Goal: Task Accomplishment & Management: Manage account settings

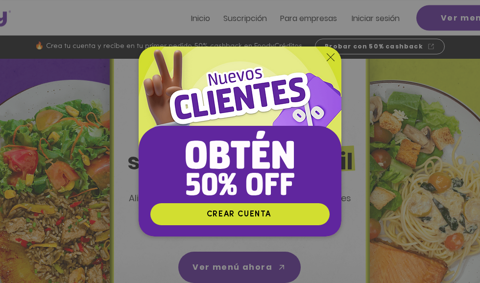
click at [326, 61] on icon "Volver al sitio" at bounding box center [330, 57] width 8 height 8
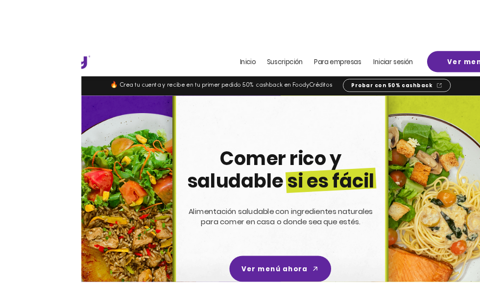
scroll to position [2, 0]
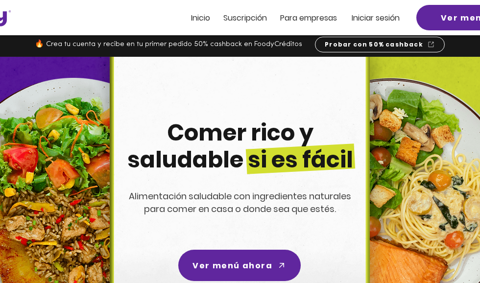
click at [285, 94] on img at bounding box center [237, 213] width 311 height 313
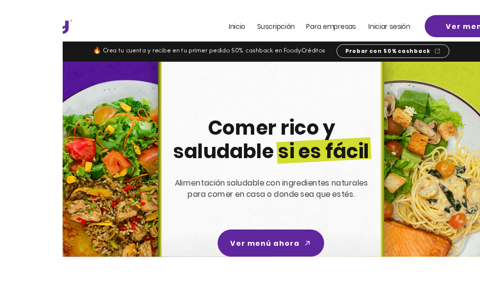
scroll to position [4, 0]
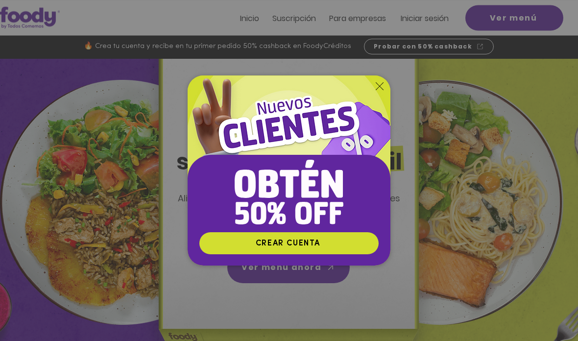
click at [512, 84] on div "Nuevos suscriptores 50% off" at bounding box center [289, 170] width 578 height 341
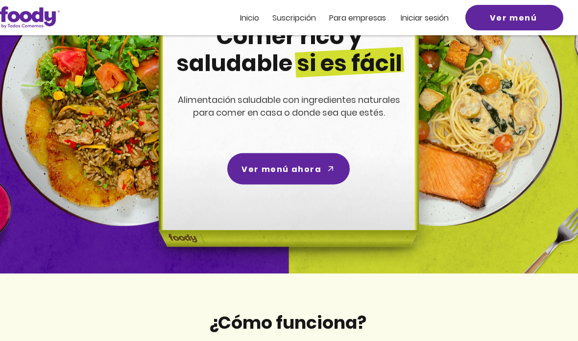
scroll to position [103, 0]
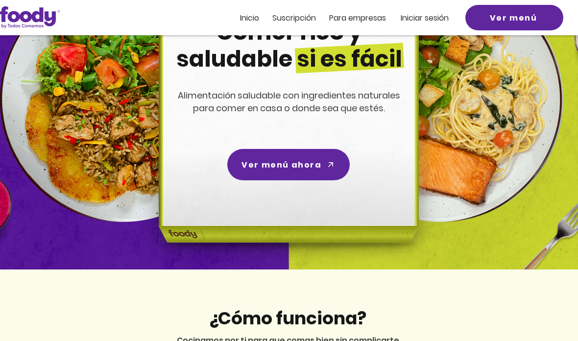
click at [311, 157] on span "Ver menú ahora" at bounding box center [288, 164] width 119 height 28
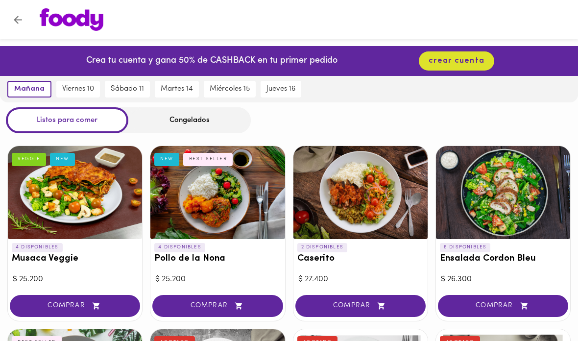
click at [76, 85] on span "viernes 10" at bounding box center [78, 89] width 32 height 9
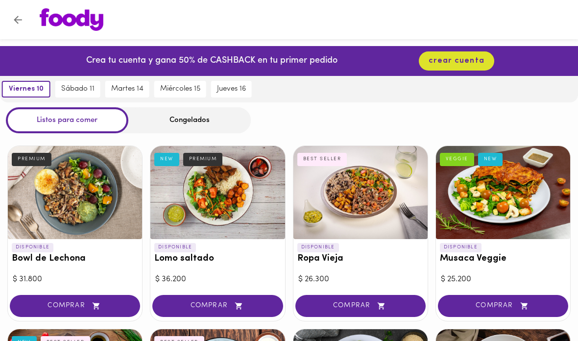
click at [26, 27] on button "Volver" at bounding box center [18, 20] width 24 height 24
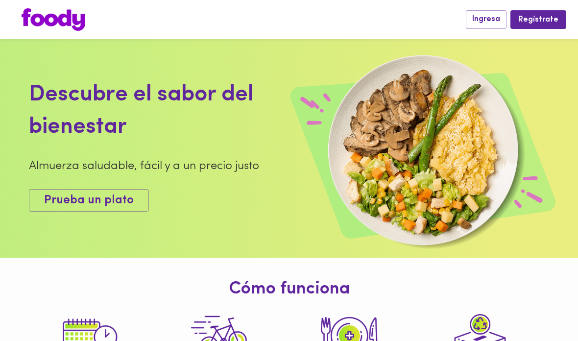
click at [489, 13] on button "Ingresa" at bounding box center [486, 19] width 41 height 18
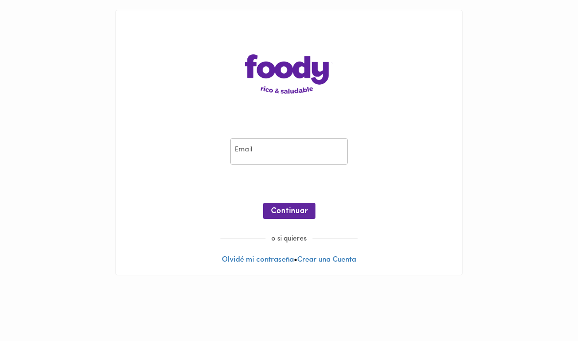
click at [290, 143] on input "email" at bounding box center [288, 151] width 117 height 27
type input "legarzonro@unal.edu.co"
click at [298, 210] on span "Continuar" at bounding box center [289, 211] width 37 height 9
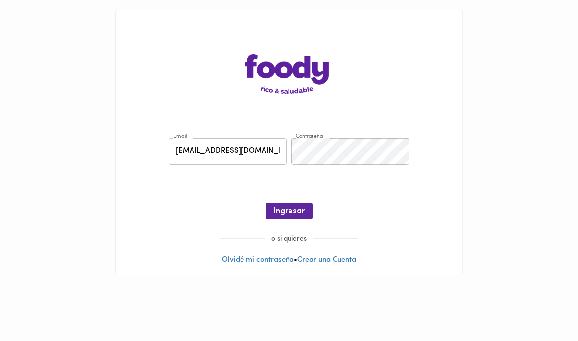
click at [295, 217] on button "Ingresar" at bounding box center [289, 211] width 47 height 16
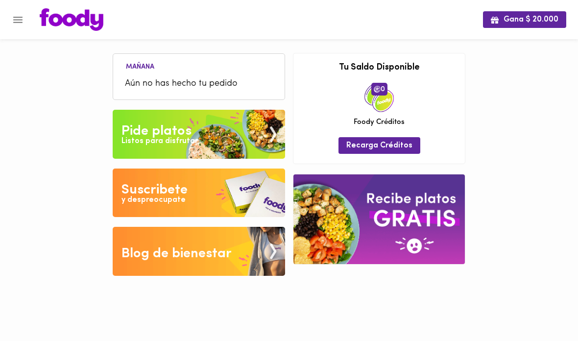
click at [360, 211] on img at bounding box center [378, 219] width 171 height 90
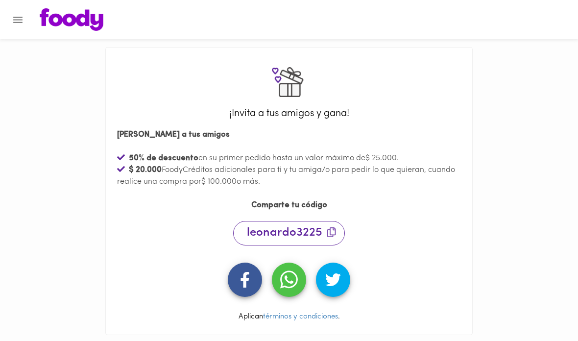
scroll to position [8, 0]
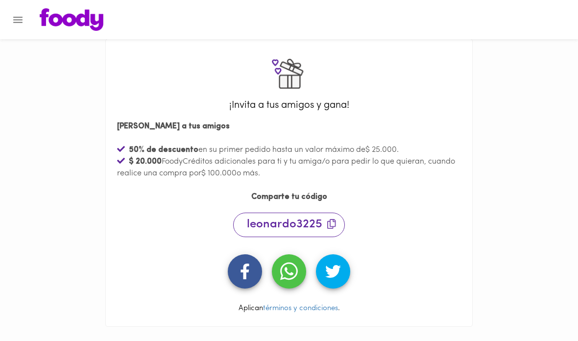
click at [25, 22] on button "Menu" at bounding box center [18, 20] width 24 height 24
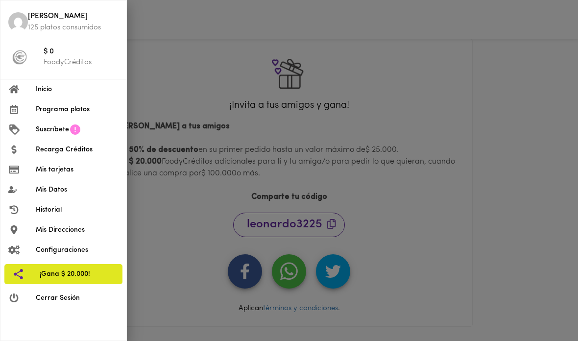
click at [33, 24] on p "125 platos consumidos" at bounding box center [73, 28] width 91 height 10
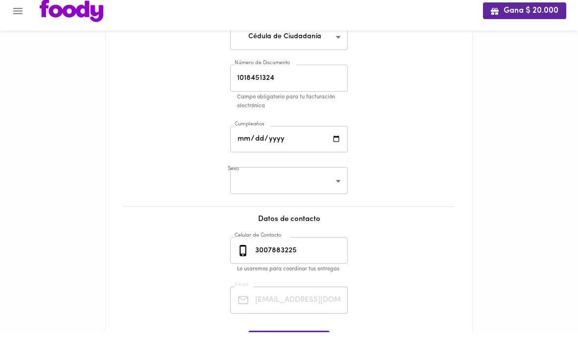
scroll to position [122, 0]
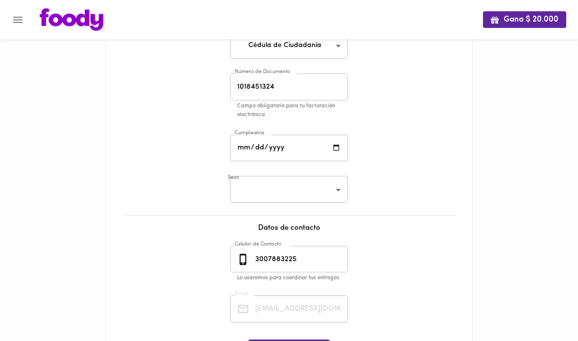
click at [250, 141] on input "date" at bounding box center [288, 148] width 117 height 27
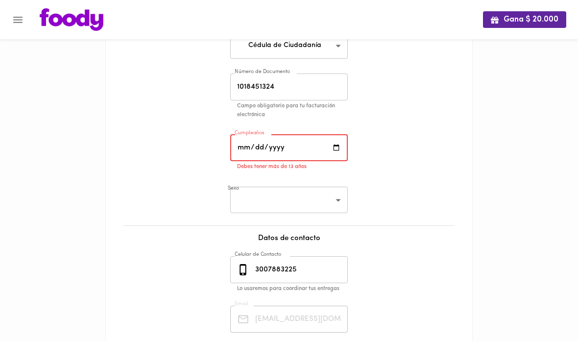
type input "1992-04-14"
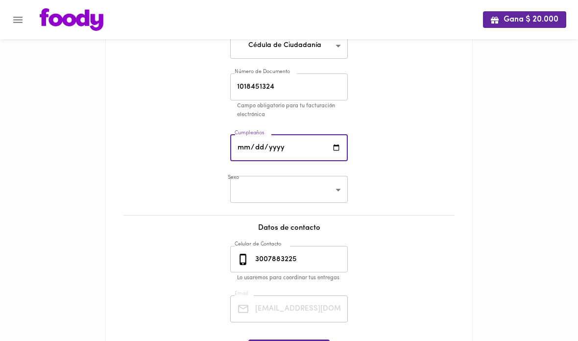
click at [255, 170] on body "Gana $ 20.000 Mis Datos Datos Personales Nombre Leonardo Garzon Nombre Tipo Doc…" at bounding box center [289, 139] width 578 height 522
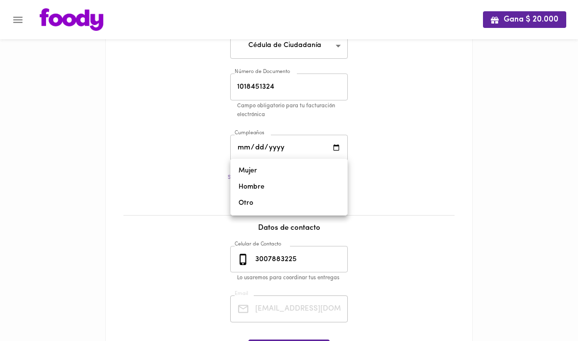
click at [238, 187] on li "Hombre" at bounding box center [289, 187] width 117 height 16
type input "male"
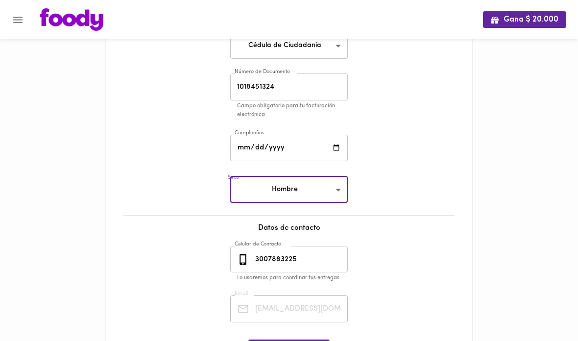
click at [251, 339] on button "Guardar Cambios" at bounding box center [288, 347] width 81 height 16
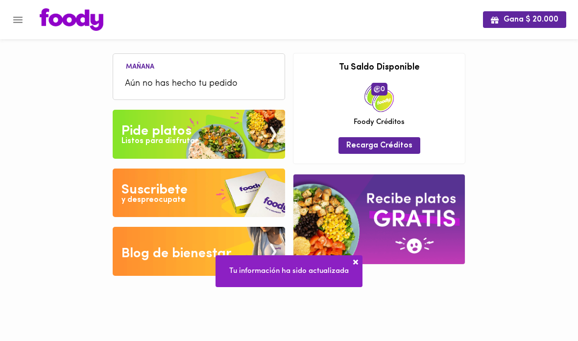
click at [21, 3] on div "Gana $ 20.000" at bounding box center [289, 19] width 578 height 39
click at [23, 25] on icon "Menu" at bounding box center [18, 20] width 12 height 12
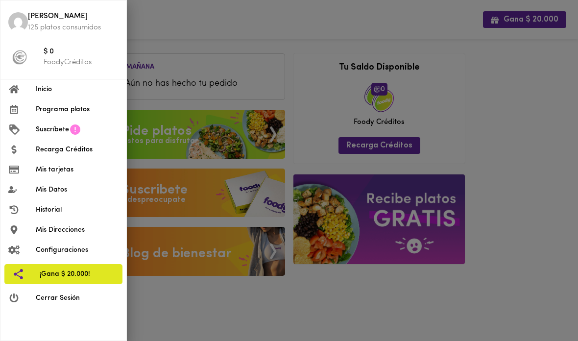
click at [54, 242] on li "Configuraciones" at bounding box center [63, 250] width 126 height 20
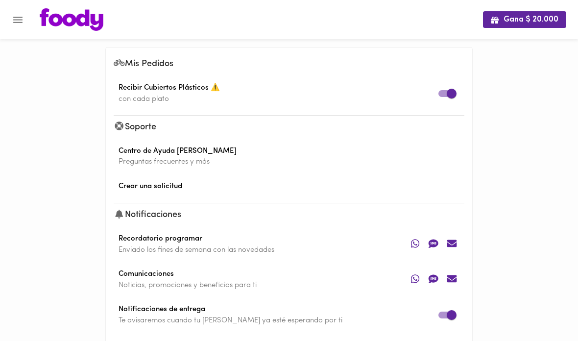
click at [18, 23] on icon "Menu" at bounding box center [18, 20] width 12 height 12
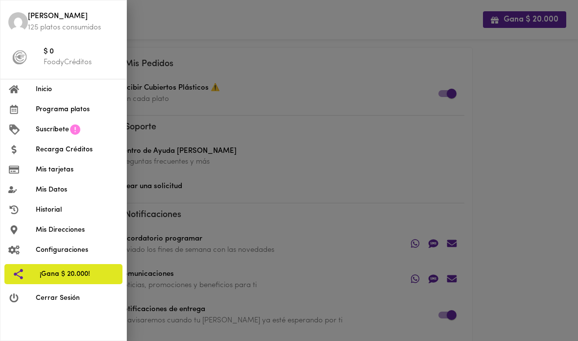
click at [40, 226] on span "Mis Direcciones" at bounding box center [77, 230] width 83 height 10
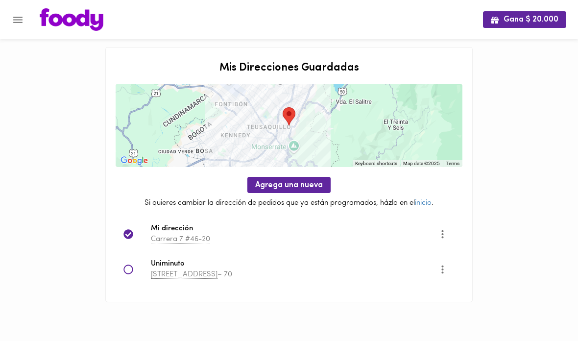
click at [445, 236] on icon "Opciones" at bounding box center [442, 234] width 12 height 12
click at [458, 241] on li "Editar" at bounding box center [448, 234] width 35 height 16
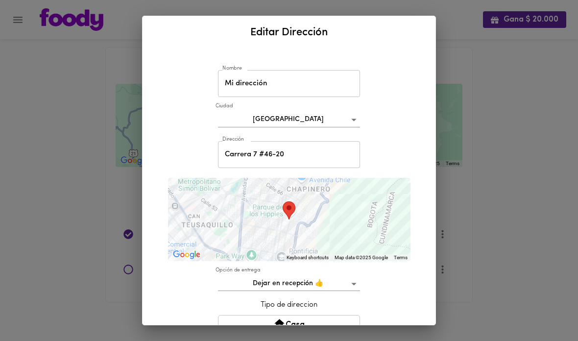
click at [235, 151] on input "Carrera 7 #46-20" at bounding box center [289, 154] width 142 height 27
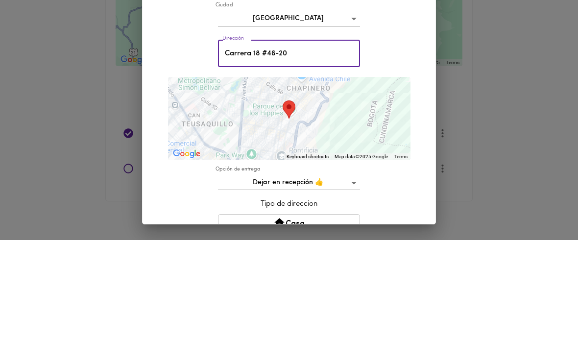
click at [310, 141] on input "Carrera 18 #46-20" at bounding box center [289, 154] width 142 height 27
click at [309, 141] on input "Carrera 18 #46-20" at bounding box center [289, 154] width 142 height 27
type input "Carrera 18 #15-36"
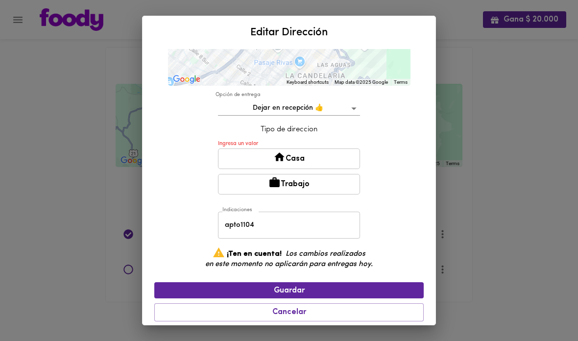
scroll to position [169, 0]
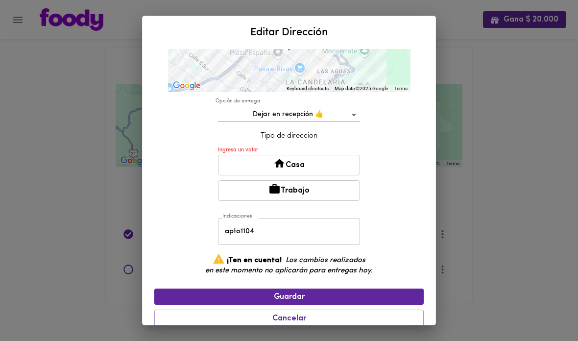
click at [349, 166] on button "Casa" at bounding box center [289, 165] width 142 height 21
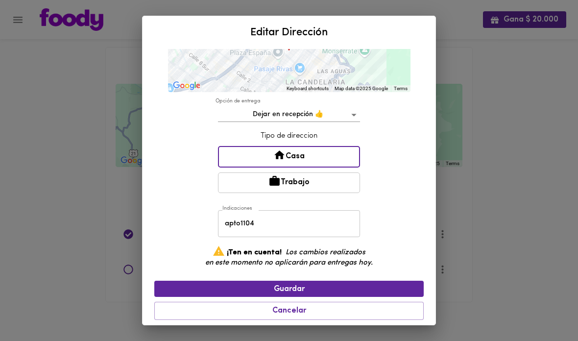
click at [320, 221] on input "apto1104" at bounding box center [289, 223] width 142 height 27
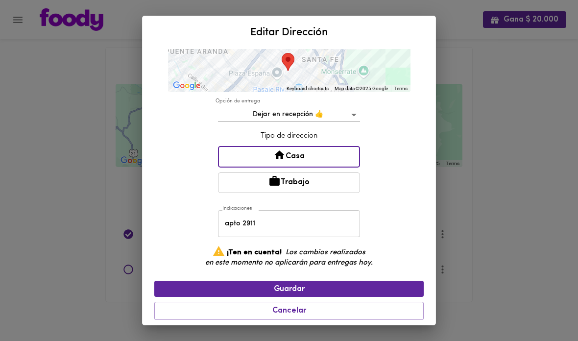
type input "apto 2911"
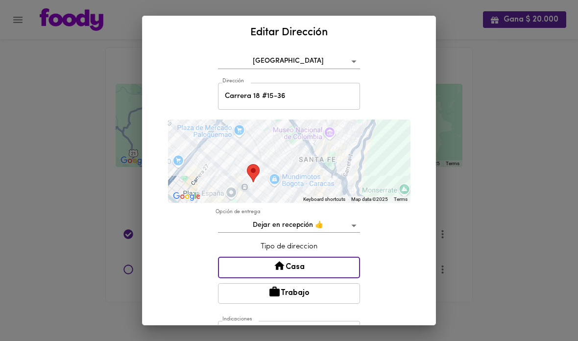
scroll to position [51, 0]
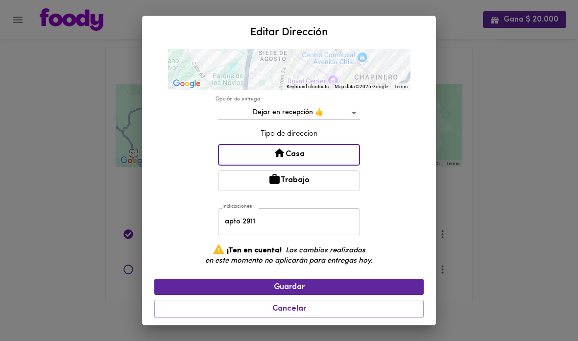
click at [379, 282] on span "Guardar" at bounding box center [289, 286] width 254 height 9
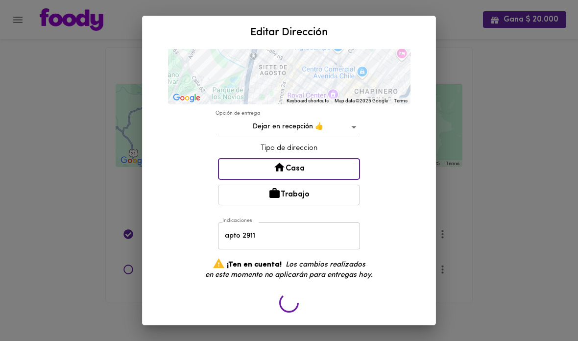
scroll to position [155, 0]
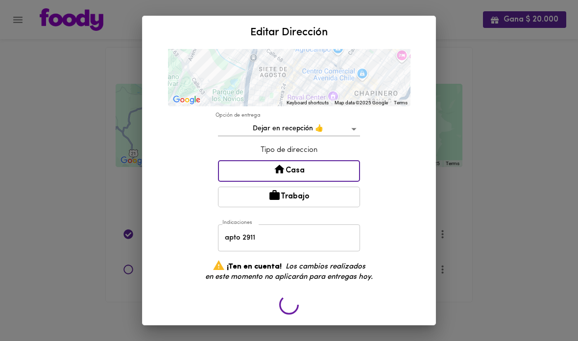
type input "Carrera 7 #46-20"
type input "apto1104"
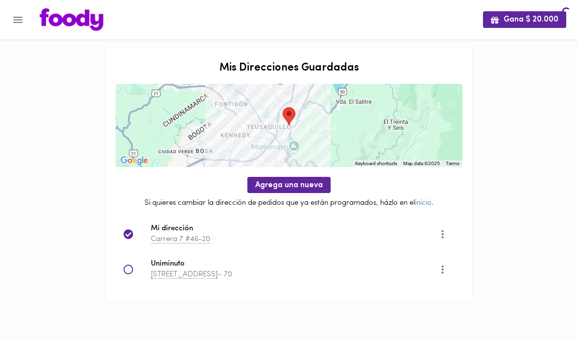
scroll to position [0, 0]
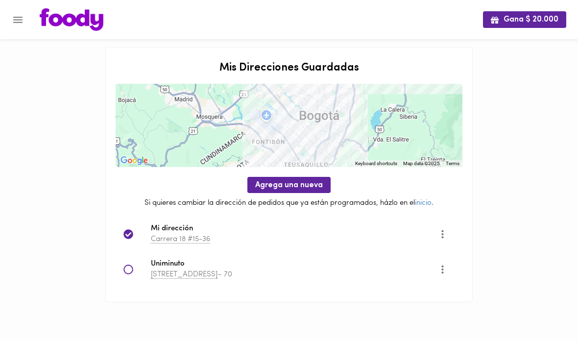
click at [22, 17] on icon "Menu" at bounding box center [17, 20] width 9 height 6
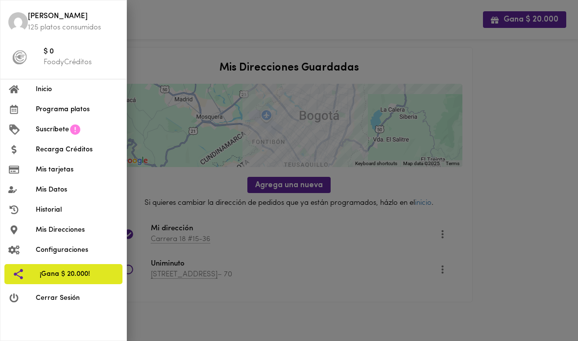
click at [46, 166] on span "Mis tarjetas" at bounding box center [77, 169] width 83 height 10
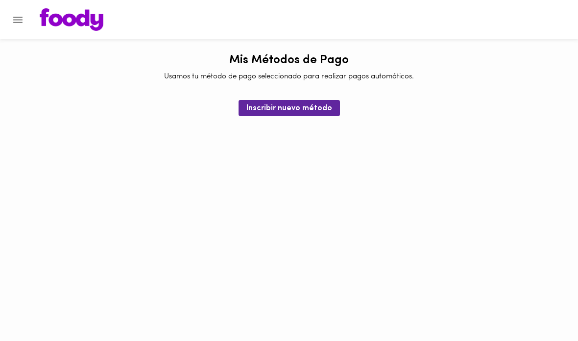
click at [27, 10] on div at bounding box center [289, 19] width 578 height 39
click at [13, 17] on icon "Menu" at bounding box center [18, 20] width 12 height 12
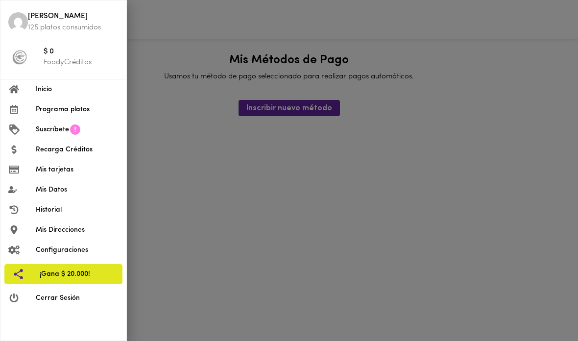
click at [46, 210] on span "Historial" at bounding box center [77, 210] width 83 height 10
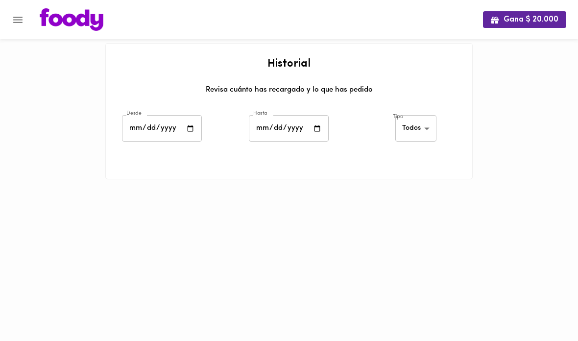
click at [13, 15] on icon "Menu" at bounding box center [18, 20] width 12 height 12
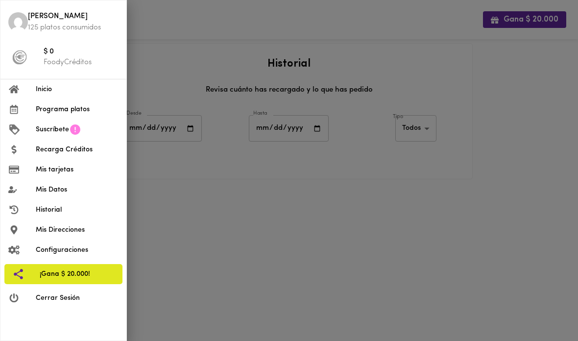
click at [41, 130] on span "Suscríbete" at bounding box center [52, 129] width 33 height 10
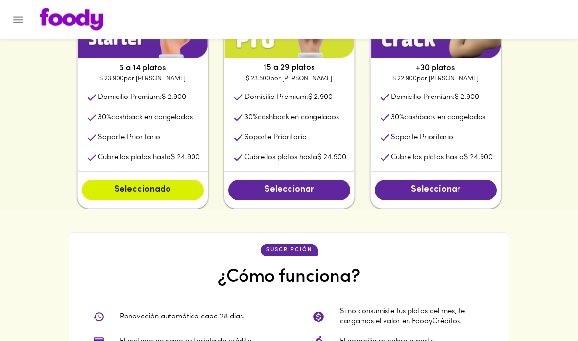
scroll to position [520, 0]
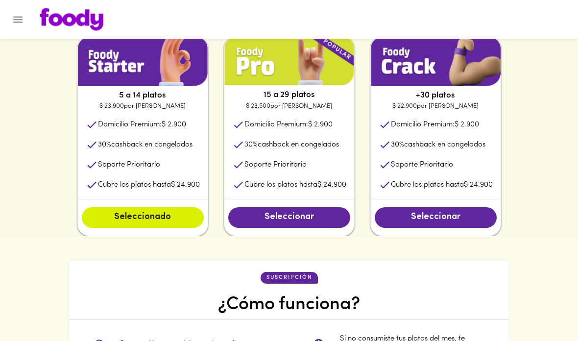
click at [492, 213] on button "Seleccionar" at bounding box center [435, 218] width 122 height 21
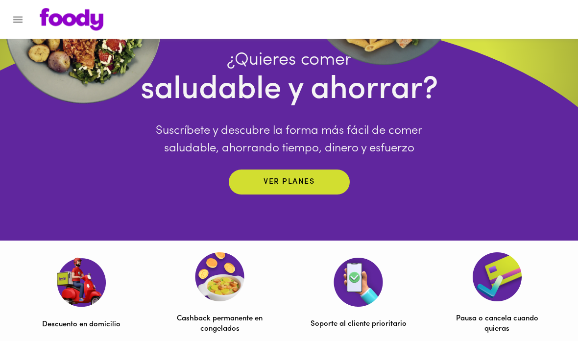
scroll to position [0, 0]
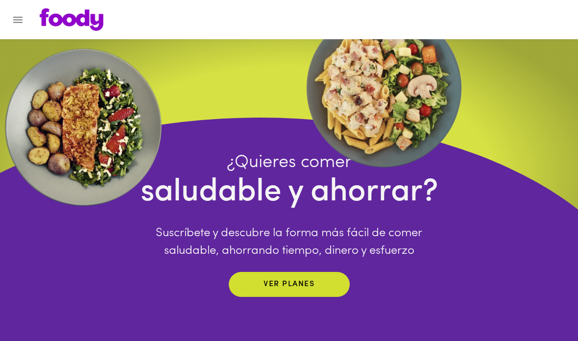
click at [24, 18] on button "Menu" at bounding box center [18, 20] width 24 height 24
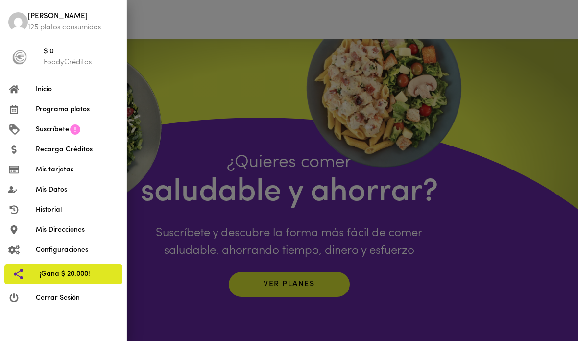
click at [29, 83] on li "Inicio" at bounding box center [63, 89] width 126 height 20
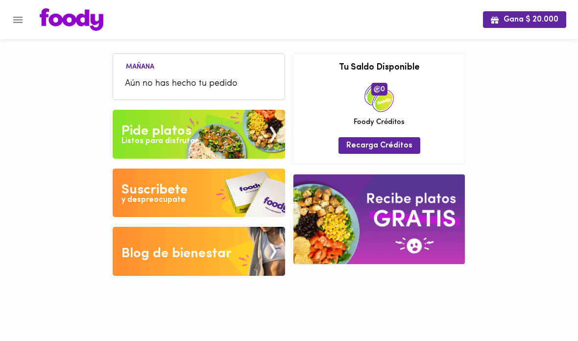
click at [154, 87] on span "Aún no has hecho tu pedido" at bounding box center [199, 83] width 148 height 13
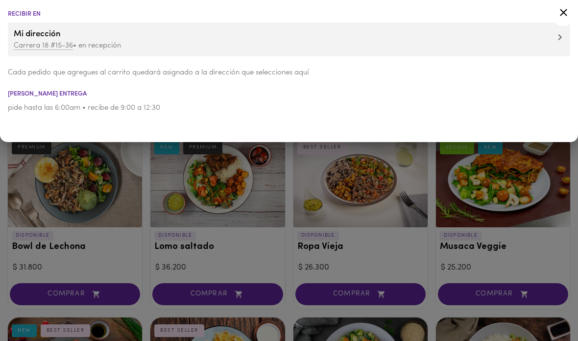
click at [560, 7] on icon at bounding box center [563, 12] width 12 height 12
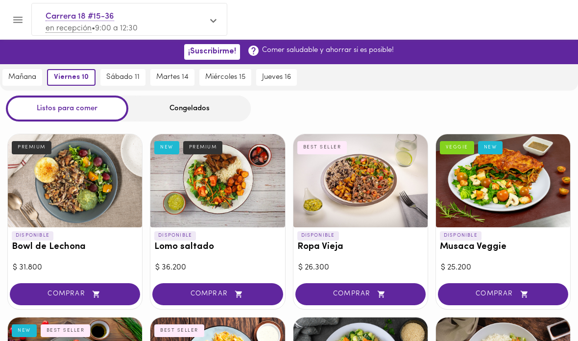
click at [15, 79] on span "mañana" at bounding box center [22, 77] width 28 height 9
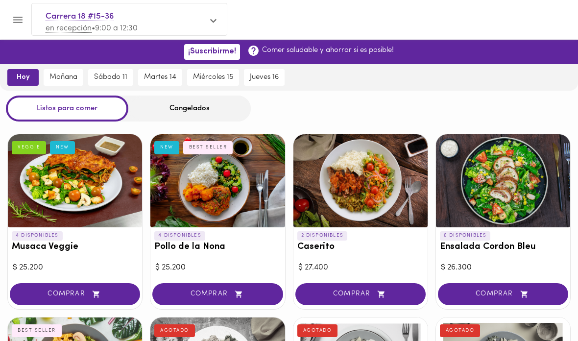
click at [65, 81] on span "mañana" at bounding box center [63, 77] width 28 height 9
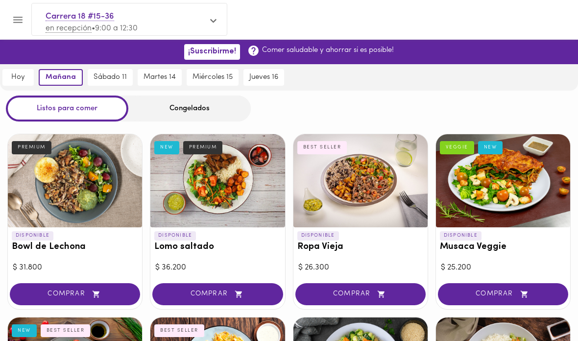
click at [105, 70] on button "sábado 11" at bounding box center [110, 77] width 45 height 17
click at [147, 74] on span "martes 14" at bounding box center [158, 77] width 32 height 9
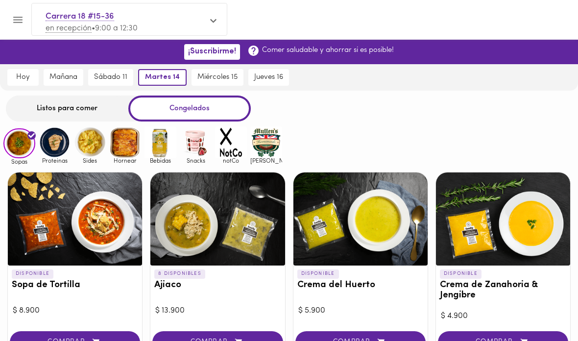
click at [52, 110] on div "Listos para comer" at bounding box center [67, 108] width 122 height 26
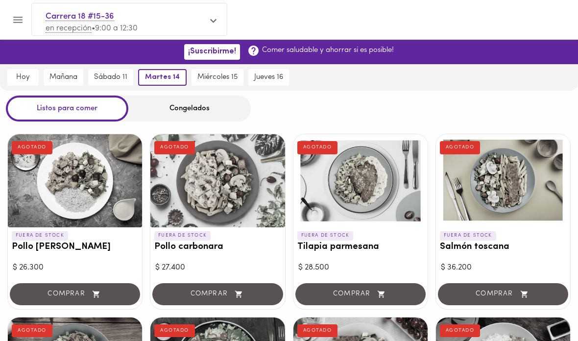
click at [73, 103] on div "Listos para comer" at bounding box center [67, 108] width 122 height 26
click at [208, 83] on button "miércoles 15" at bounding box center [212, 77] width 52 height 17
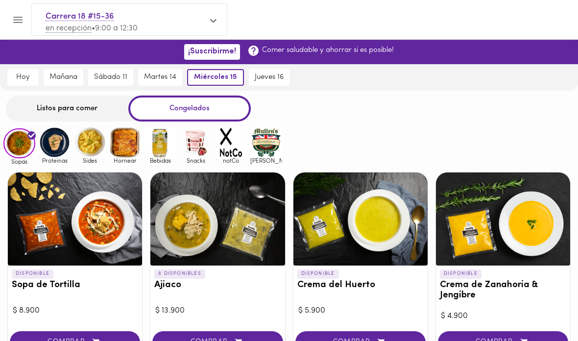
click at [58, 113] on div "Listos para comer" at bounding box center [67, 108] width 122 height 26
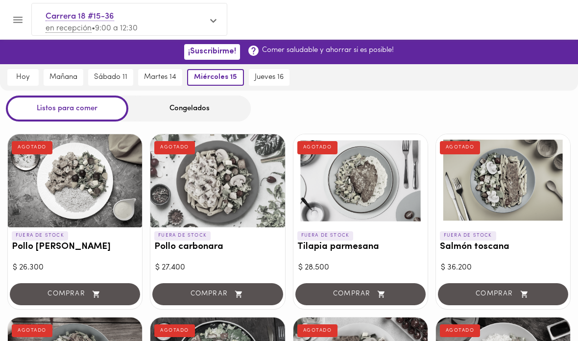
click at [144, 117] on div "Congelados" at bounding box center [189, 108] width 122 height 26
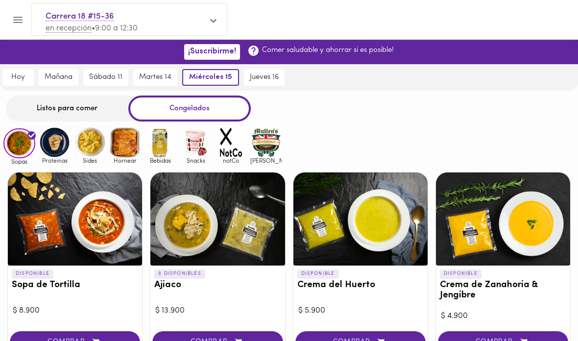
click at [53, 77] on span "mañana" at bounding box center [59, 77] width 28 height 9
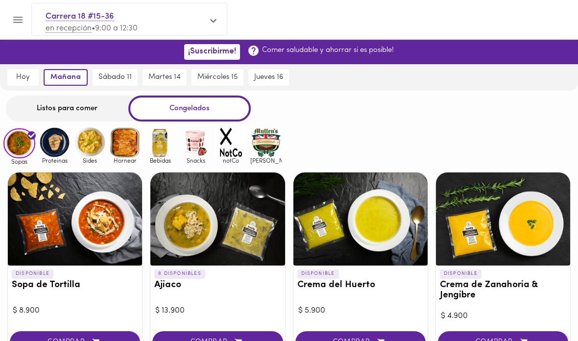
click at [54, 106] on div "Listos para comer" at bounding box center [67, 108] width 122 height 26
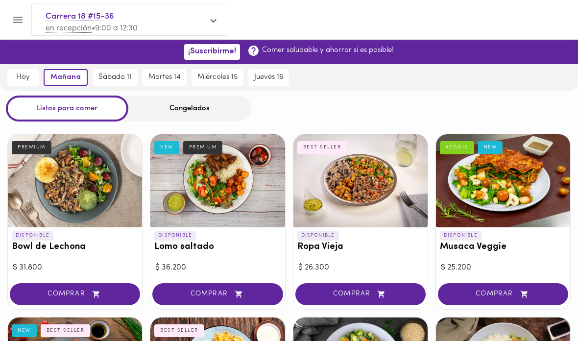
click at [81, 105] on div "Listos para comer" at bounding box center [67, 108] width 122 height 26
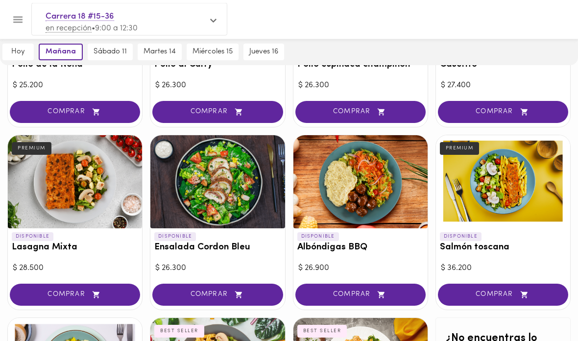
scroll to position [467, 0]
